Goal: Task Accomplishment & Management: Use online tool/utility

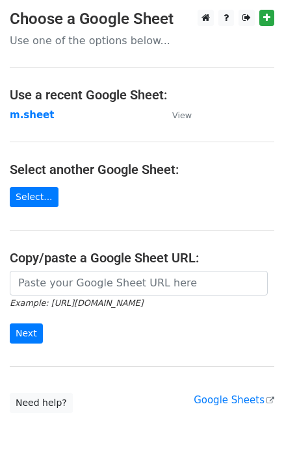
type input "https://docs.google.com/spreadsheets/d/1NSPy5y9XraHPasg8dEzu-ngu0Ro3lXZEEAXZcNX…"
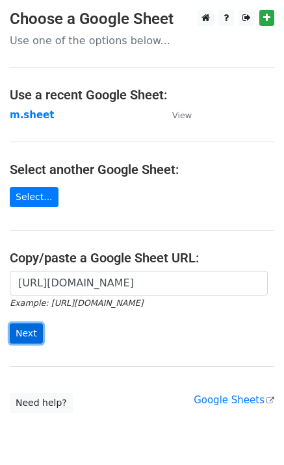
click at [36, 332] on input "Next" at bounding box center [26, 333] width 33 height 20
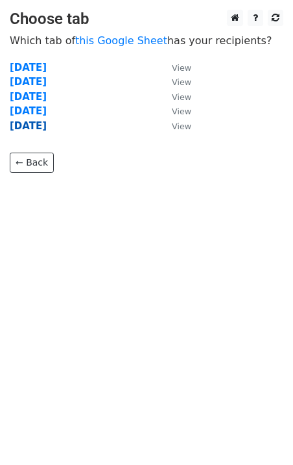
click at [29, 126] on strong "friday" at bounding box center [28, 126] width 37 height 12
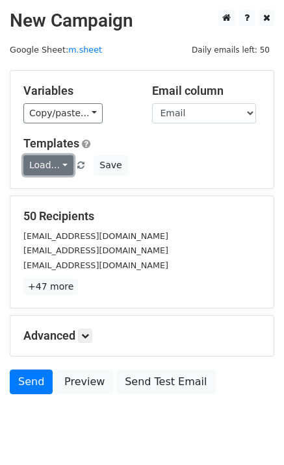
click at [47, 171] on link "Load..." at bounding box center [48, 165] width 50 height 20
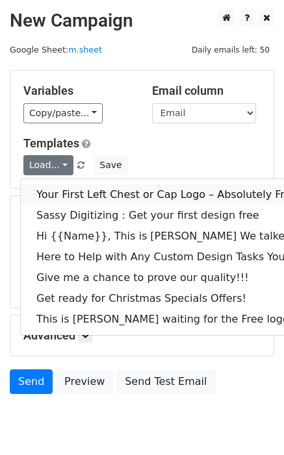
click at [75, 198] on link "Your First Left Chest or Cap Logo – Absolutely Free" at bounding box center [182, 194] width 323 height 21
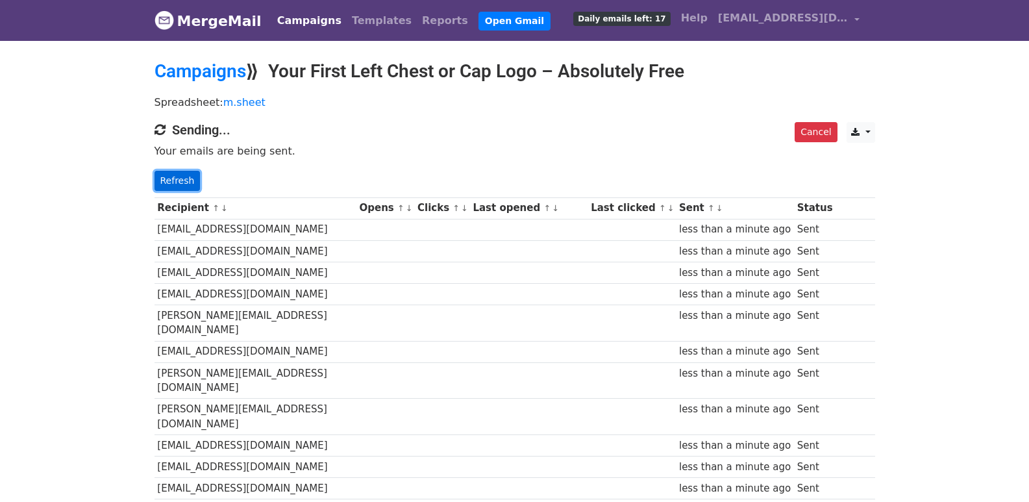
click at [175, 179] on link "Refresh" at bounding box center [178, 181] width 46 height 20
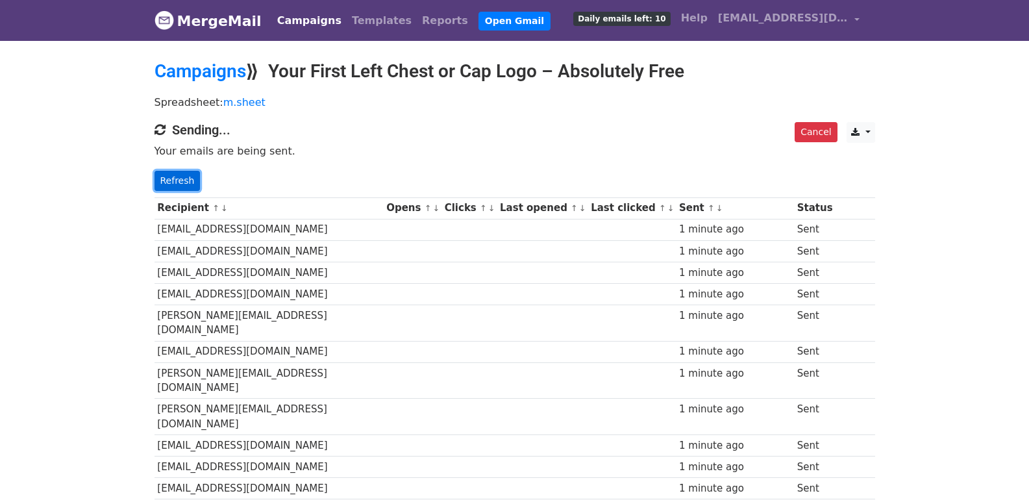
click at [168, 186] on link "Refresh" at bounding box center [178, 181] width 46 height 20
